Goal: Information Seeking & Learning: Find specific page/section

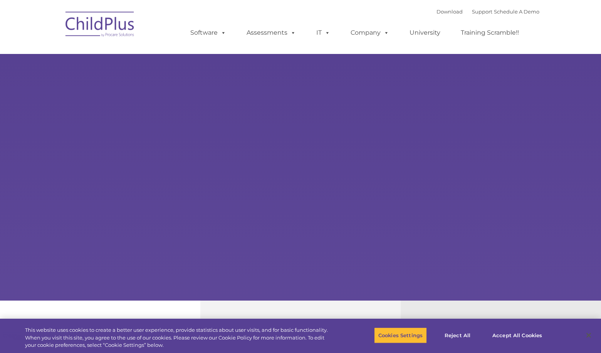
select select "MEDIUM"
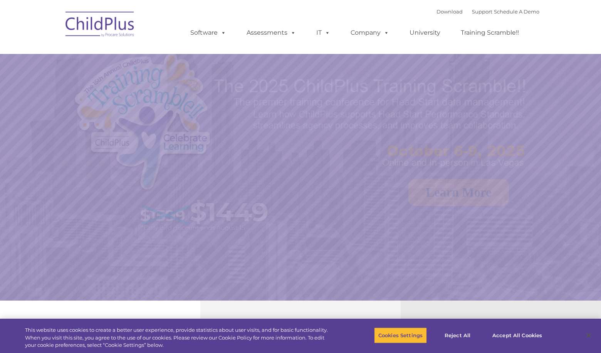
select select "MEDIUM"
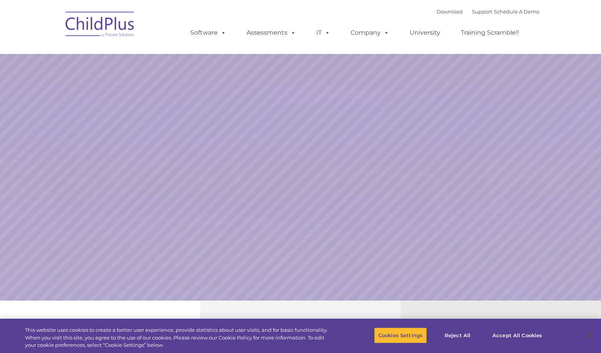
select select "MEDIUM"
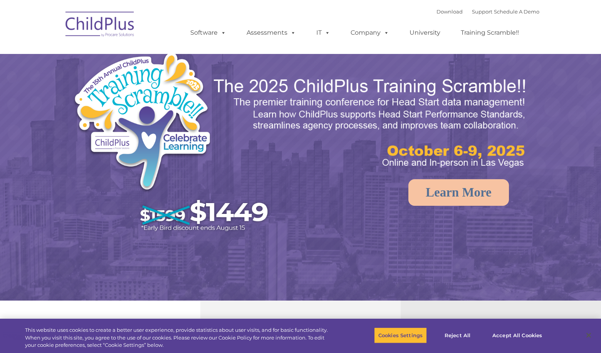
select select "MEDIUM"
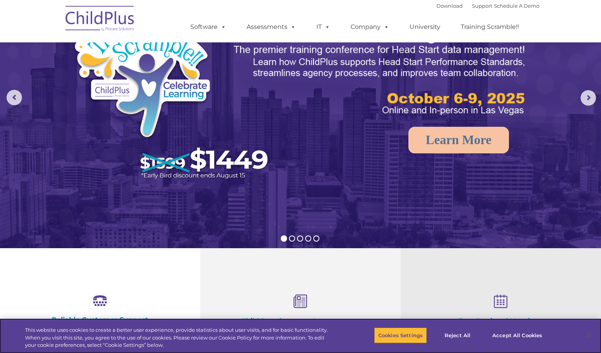
scroll to position [52, 0]
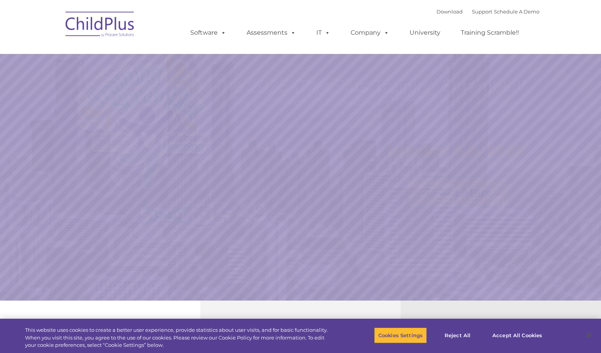
select select "MEDIUM"
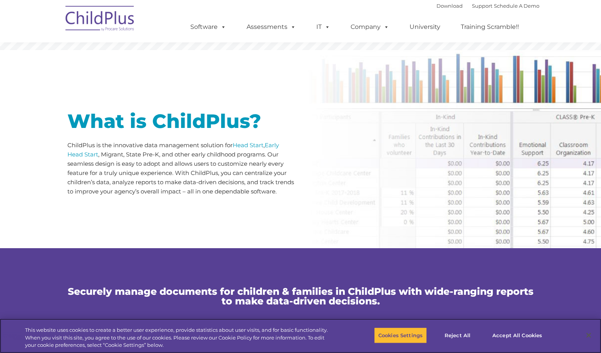
scroll to position [327, 0]
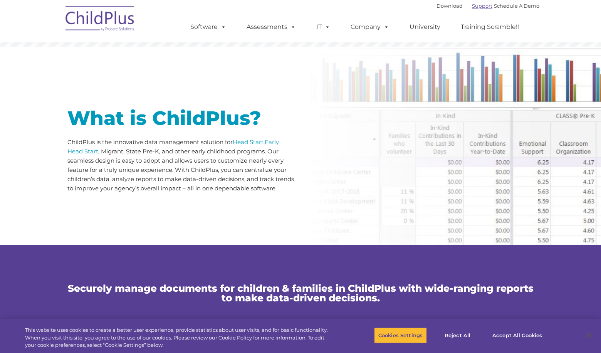
click at [472, 8] on link "Support" at bounding box center [482, 6] width 20 height 6
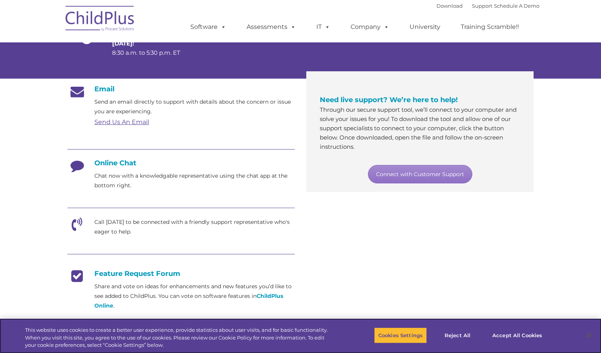
scroll to position [102, 0]
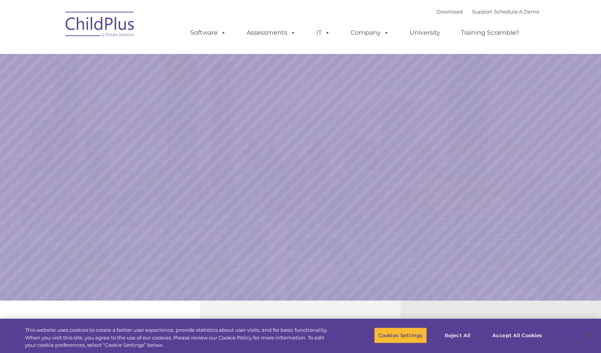
select select "MEDIUM"
